Goal: Transaction & Acquisition: Purchase product/service

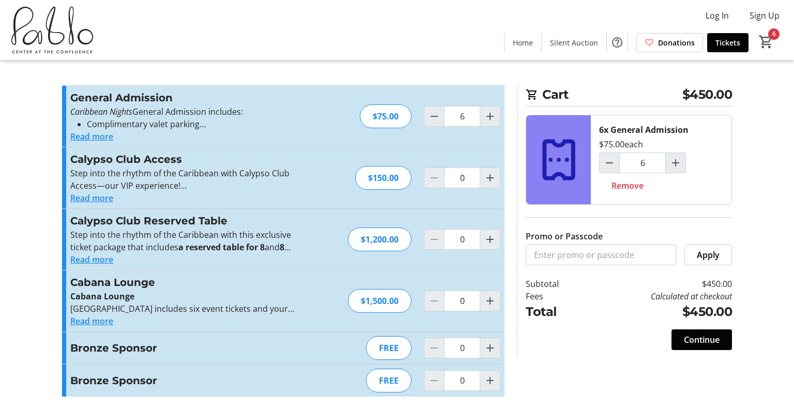
click at [106, 136] on button "Read more" at bounding box center [91, 136] width 43 height 12
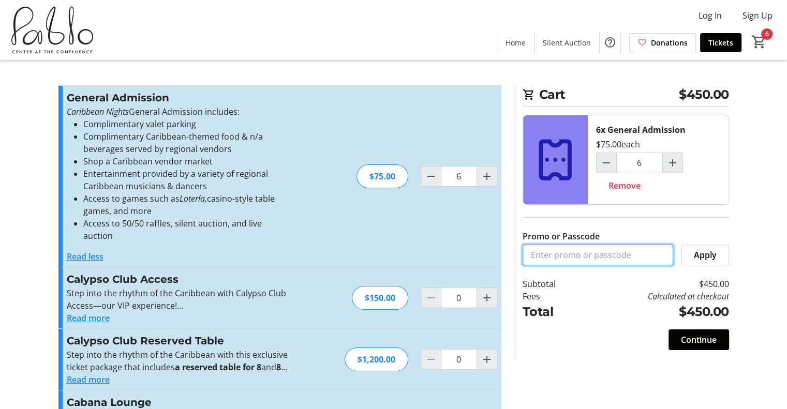
click at [584, 255] on input "Promo or Passcode" at bounding box center [597, 255] width 151 height 21
type input "Bronze Sponsor"
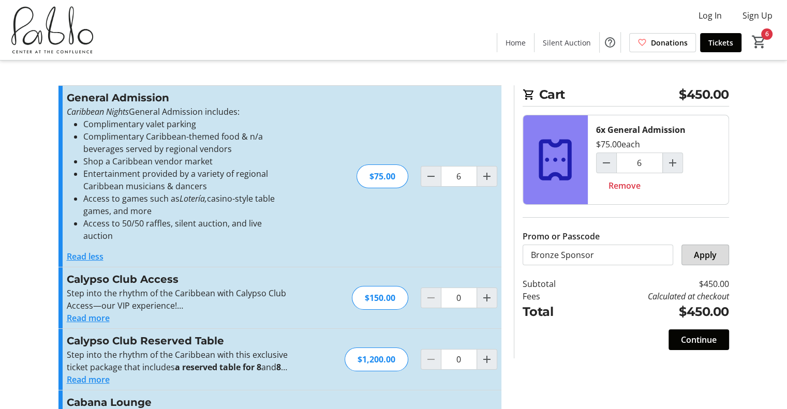
click at [710, 256] on span "Apply" at bounding box center [705, 255] width 23 height 12
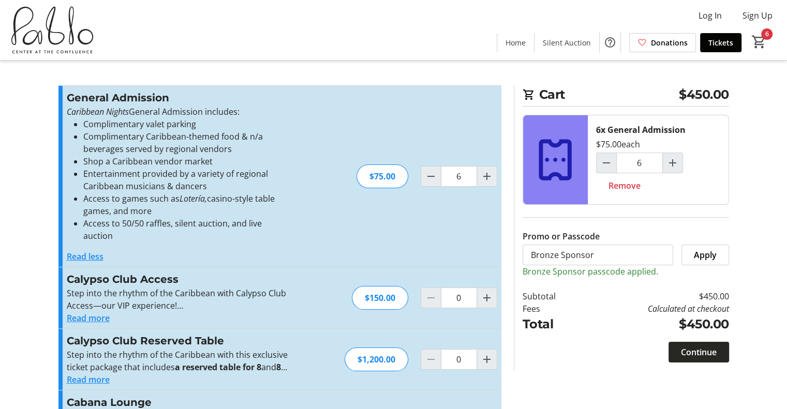
click at [708, 347] on span "Continue" at bounding box center [699, 352] width 36 height 12
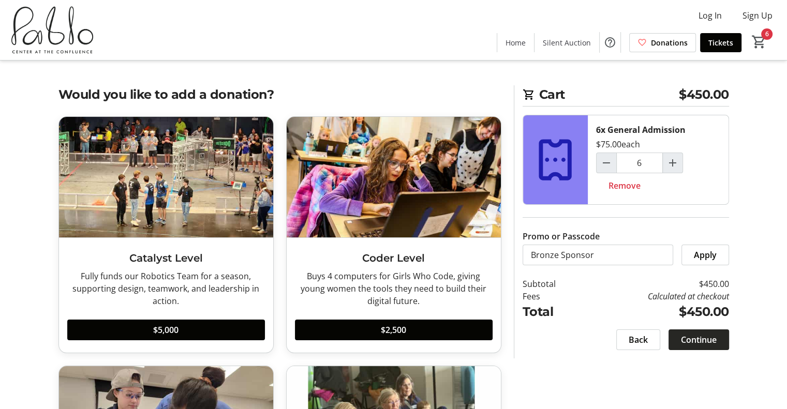
click at [709, 337] on span "Continue" at bounding box center [699, 340] width 36 height 12
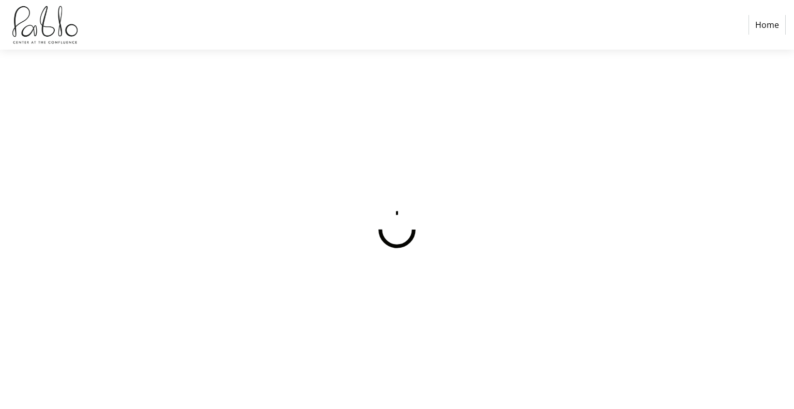
select select
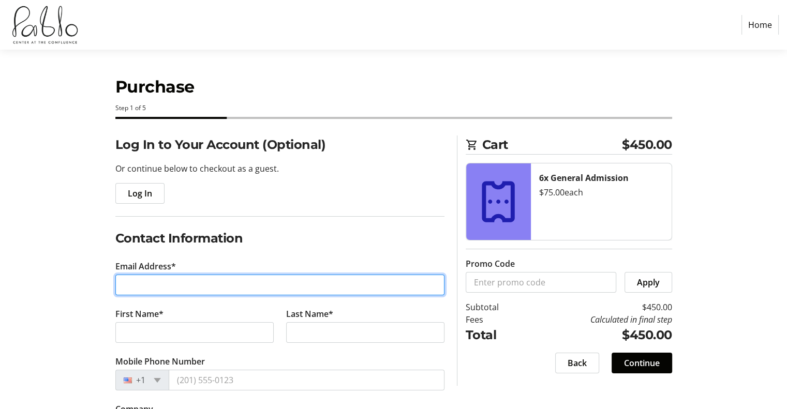
click at [181, 282] on input "Email Address*" at bounding box center [279, 285] width 329 height 21
type input "[EMAIL_ADDRESS][DOMAIN_NAME]"
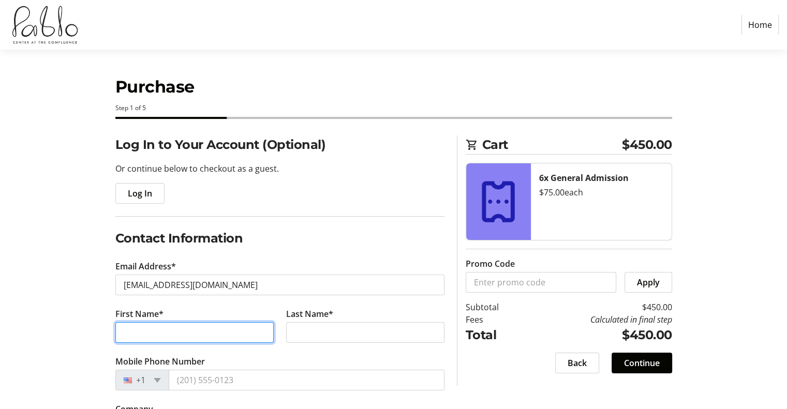
type input "Mark"
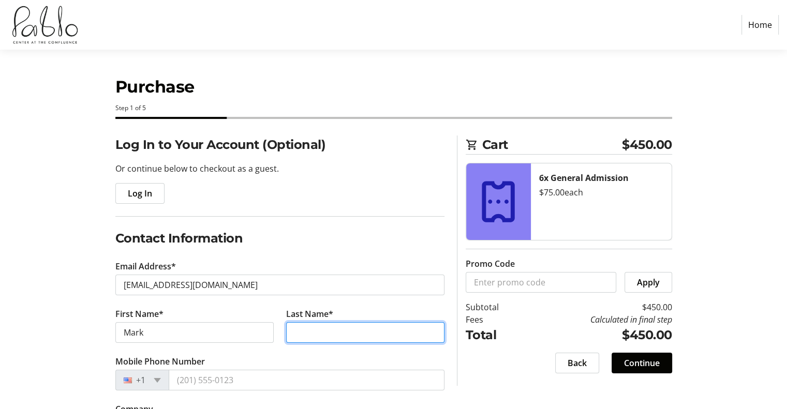
type input "[PERSON_NAME]"
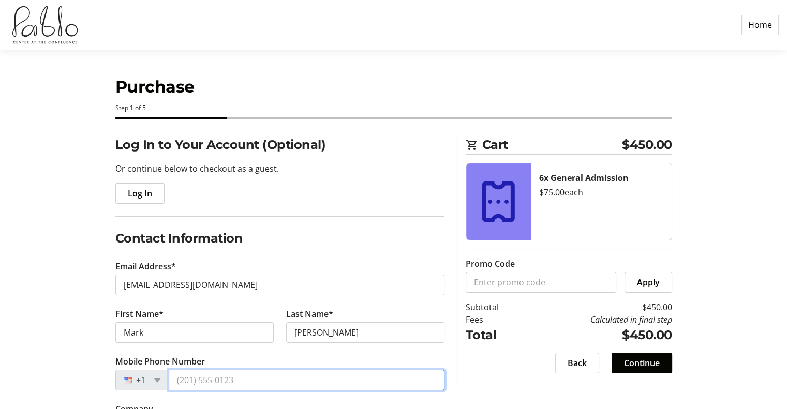
type input "[PHONE_NUMBER]"
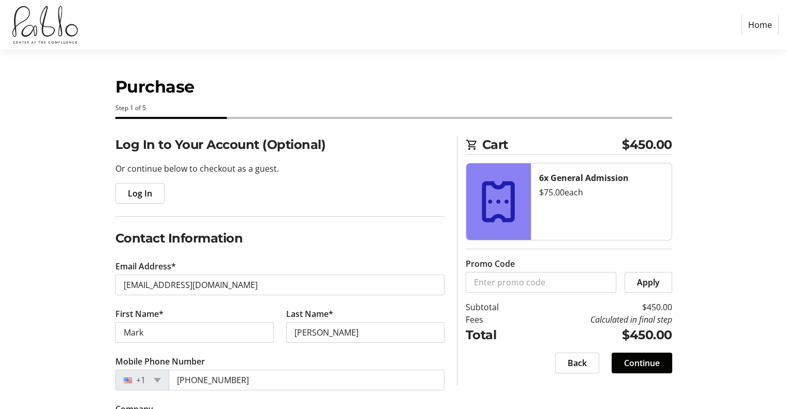
type input "[PERSON_NAME] Metal Studio & Eau Claire Jazz Inc."
type input "[STREET_ADDRESS][PERSON_NAME]"
type input "Altoona"
type input "54720"
select select "US"
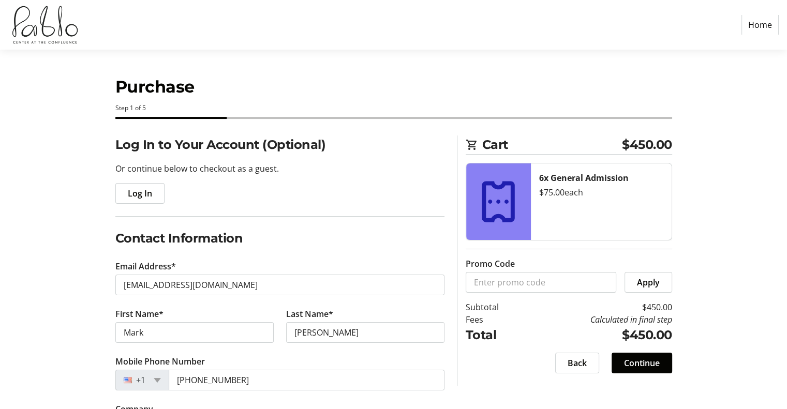
select select "WI"
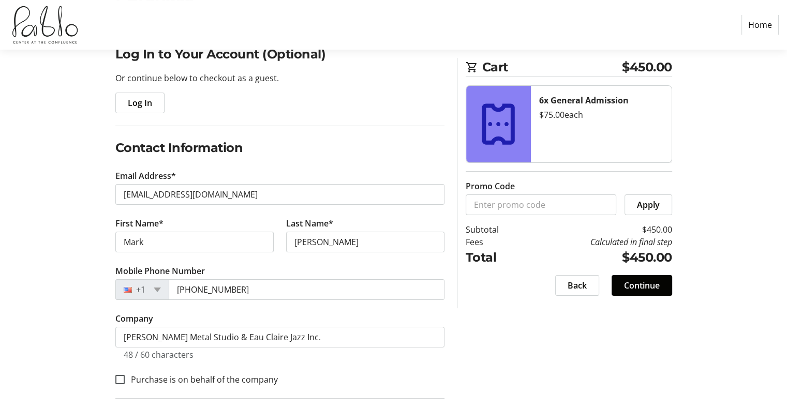
scroll to position [265, 0]
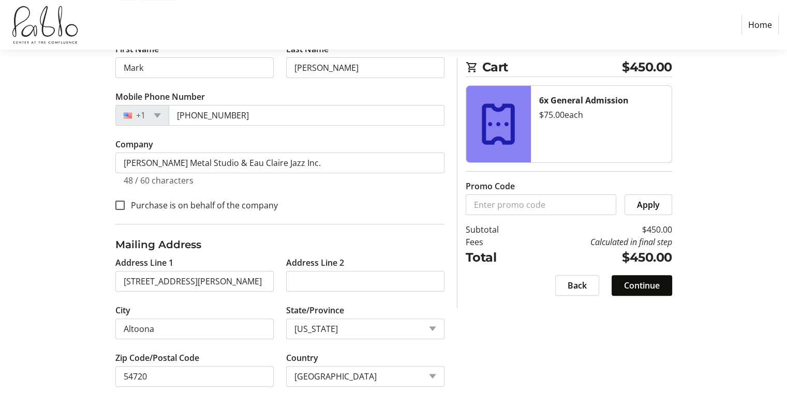
click at [640, 282] on span "Continue" at bounding box center [642, 285] width 36 height 12
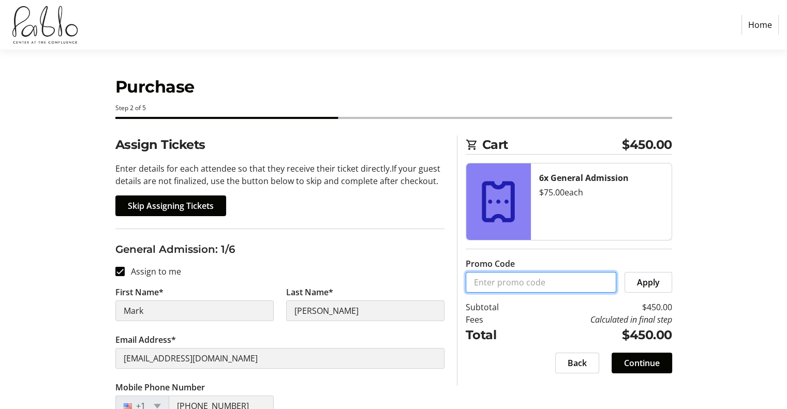
click at [550, 288] on input "Promo Code" at bounding box center [540, 282] width 151 height 21
type input "Bronze Sponsor"
click at [624, 272] on button "Apply" at bounding box center [648, 282] width 48 height 21
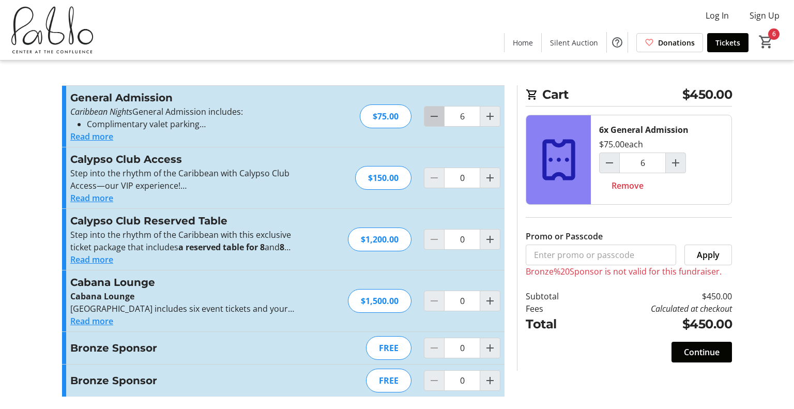
click at [430, 113] on mat-icon "Decrement by one" at bounding box center [434, 116] width 12 height 12
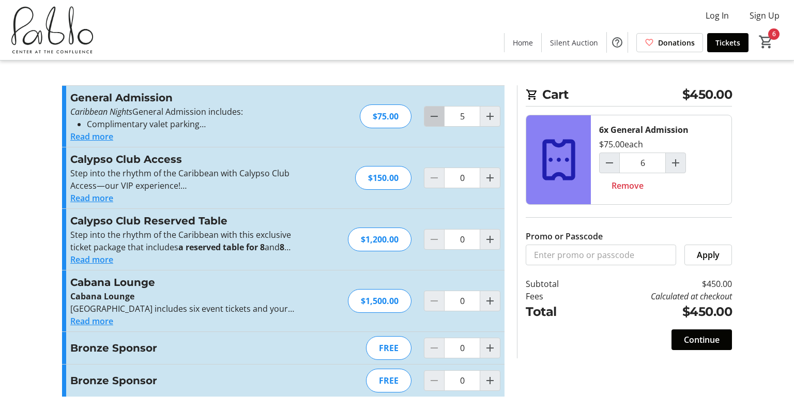
click at [432, 112] on mat-icon "Decrement by one" at bounding box center [434, 116] width 12 height 12
click at [434, 112] on mat-icon "Decrement by one" at bounding box center [434, 116] width 12 height 12
click at [436, 112] on mat-icon "Decrement by one" at bounding box center [434, 116] width 12 height 12
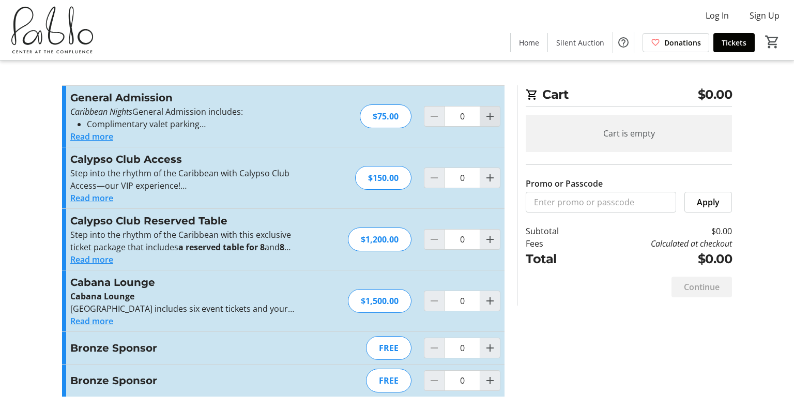
click at [497, 116] on span "Increment by one" at bounding box center [490, 117] width 20 height 20
click at [497, 115] on span "Increment by one" at bounding box center [490, 117] width 20 height 20
drag, startPoint x: 498, startPoint y: 115, endPoint x: 499, endPoint y: 121, distance: 5.4
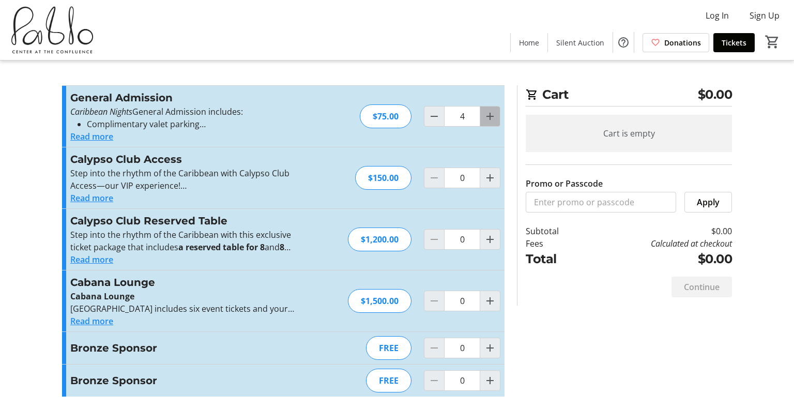
click at [499, 122] on span "Increment by one" at bounding box center [490, 117] width 20 height 20
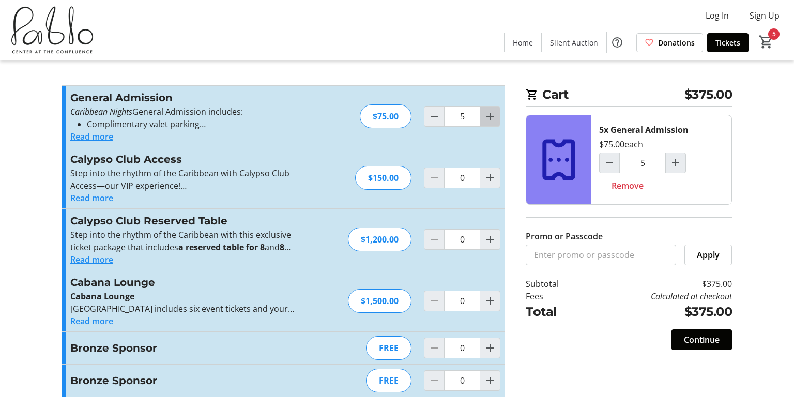
click at [494, 119] on mat-icon "Increment by one" at bounding box center [490, 116] width 12 height 12
type input "6"
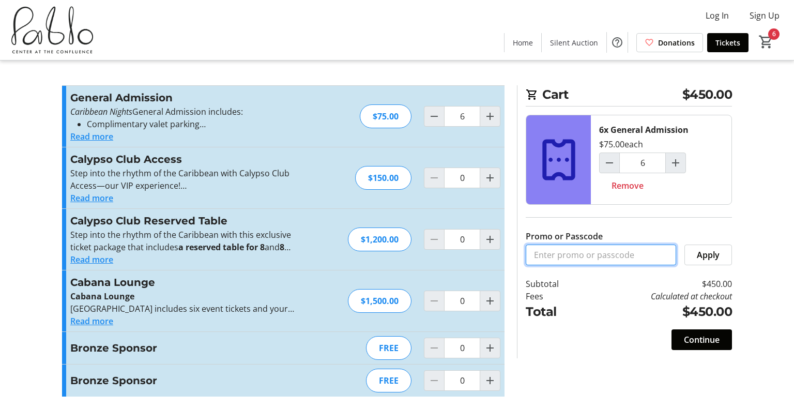
click at [581, 256] on input "Promo or Passcode" at bounding box center [601, 255] width 151 height 21
type input "Bronze Sponsor"
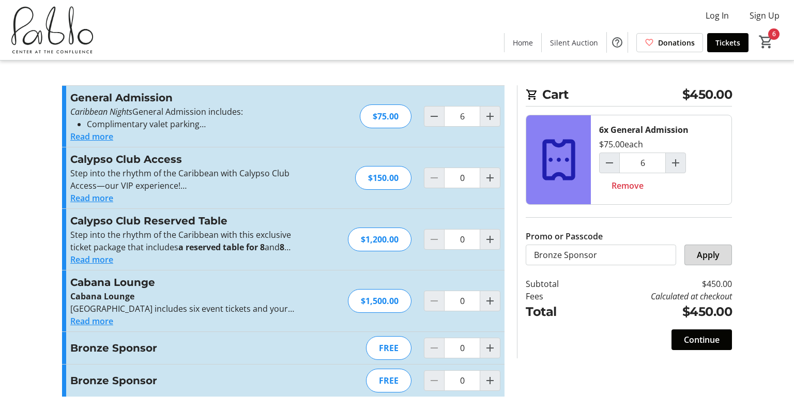
click at [714, 254] on span "Apply" at bounding box center [708, 255] width 23 height 12
click at [711, 341] on span "Continue" at bounding box center [702, 340] width 36 height 12
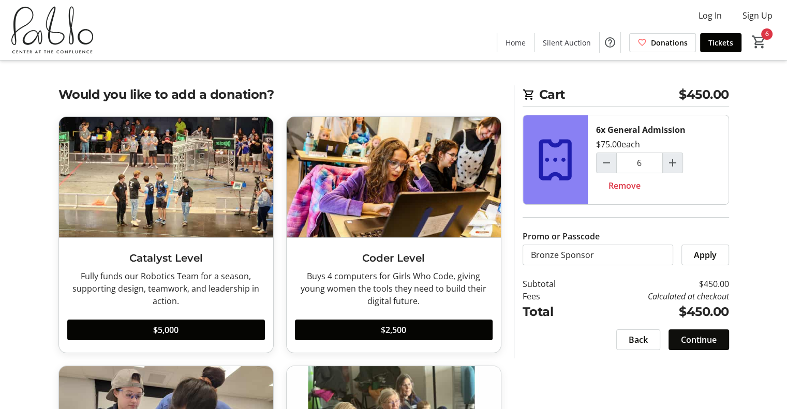
click at [711, 341] on span "Continue" at bounding box center [699, 340] width 36 height 12
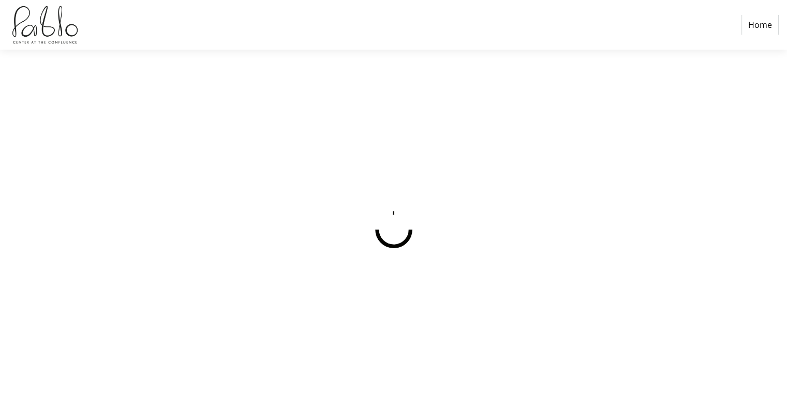
select select
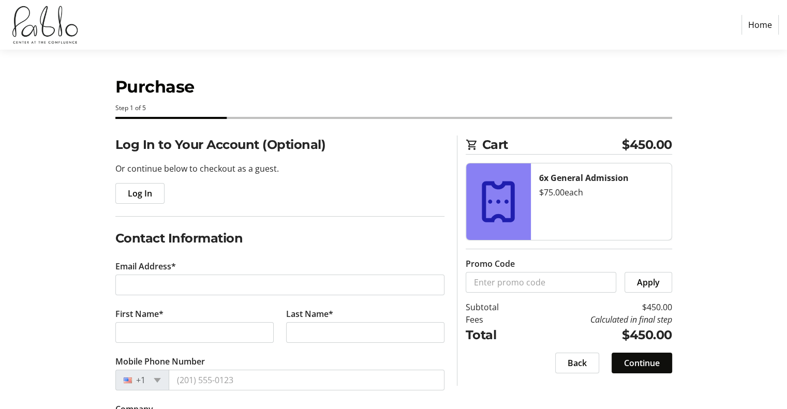
click at [647, 360] on span "Continue" at bounding box center [642, 363] width 36 height 12
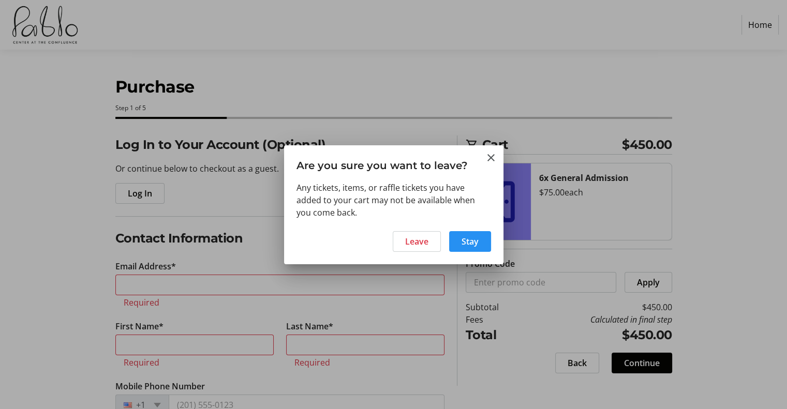
click at [477, 241] on span "Stay" at bounding box center [469, 241] width 17 height 12
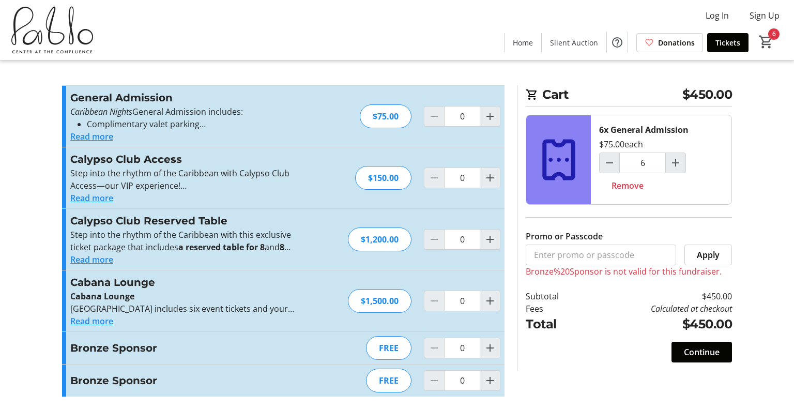
type input "6"
click at [633, 249] on input "Promo or Passcode" at bounding box center [601, 255] width 151 height 21
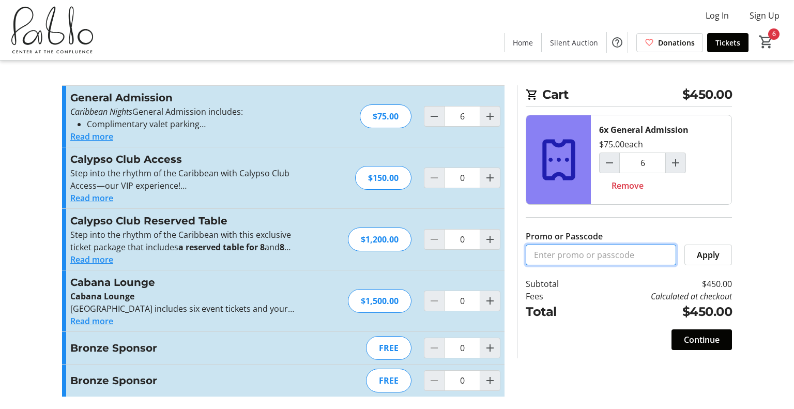
type input "Bronze Sponsor"
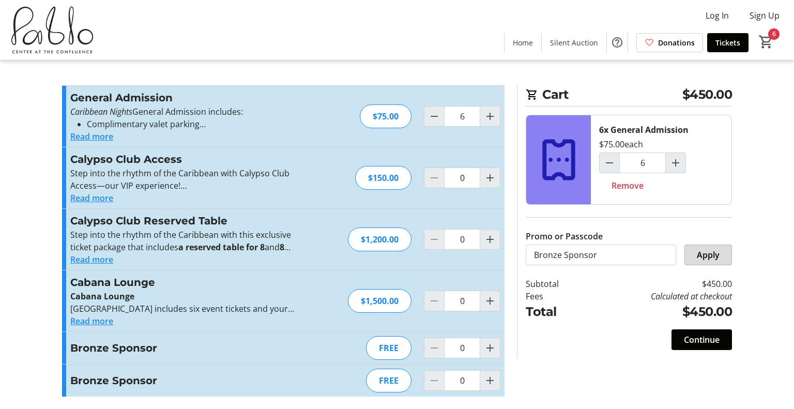
click at [705, 254] on span "Apply" at bounding box center [708, 255] width 23 height 12
